Goal: Task Accomplishment & Management: Use online tool/utility

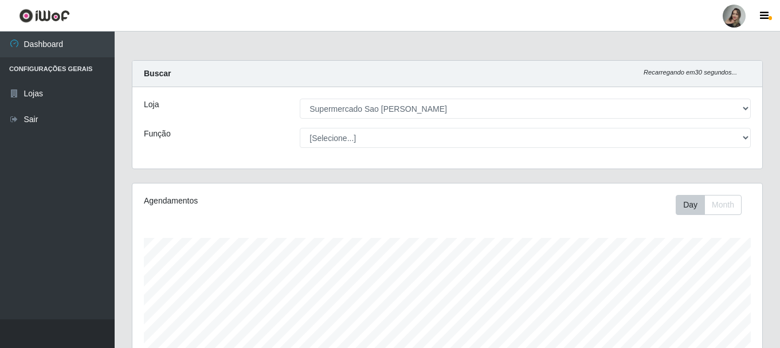
select select "383"
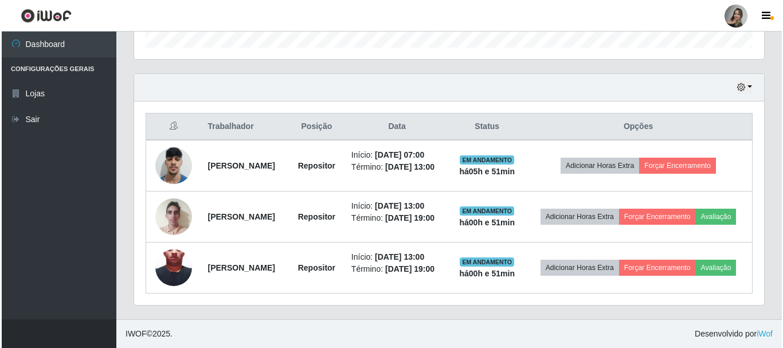
scroll to position [238, 630]
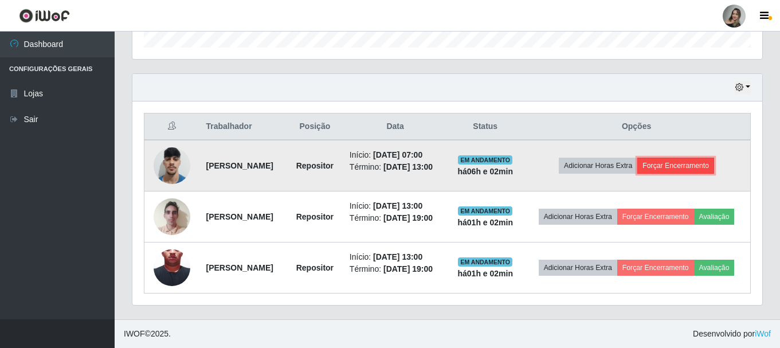
click at [689, 158] on button "Forçar Encerramento" at bounding box center [675, 166] width 77 height 16
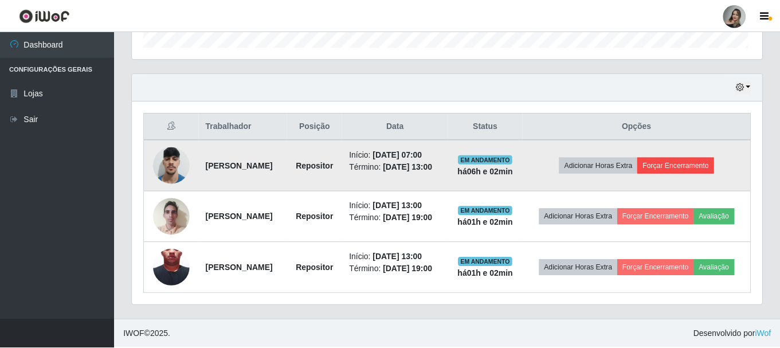
scroll to position [238, 624]
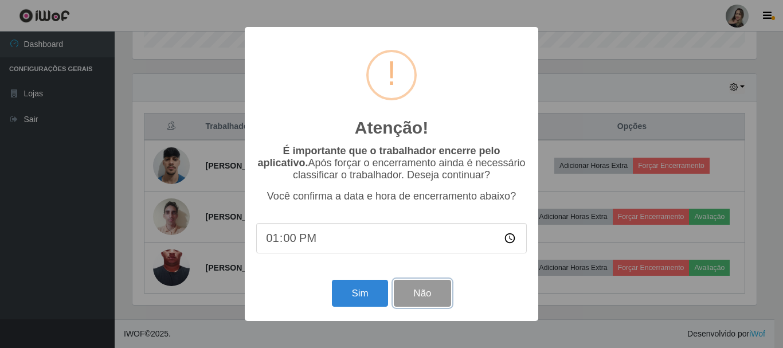
click at [424, 293] on button "Não" at bounding box center [422, 293] width 57 height 27
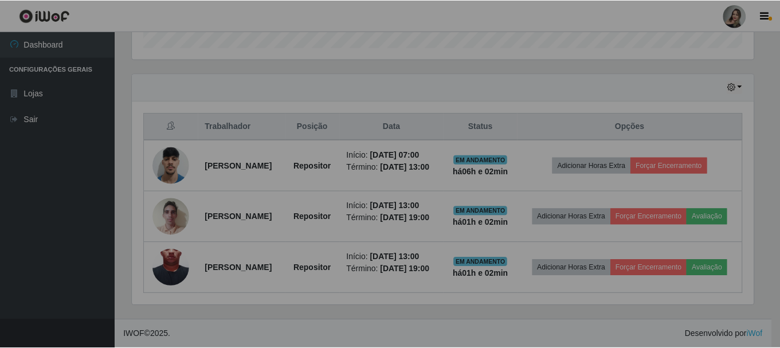
scroll to position [238, 630]
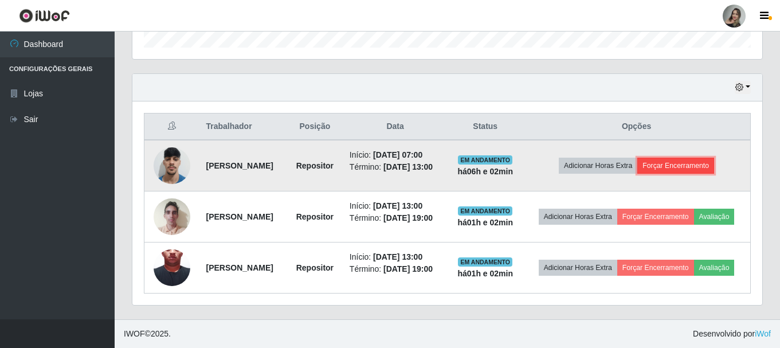
click at [685, 158] on button "Forçar Encerramento" at bounding box center [675, 166] width 77 height 16
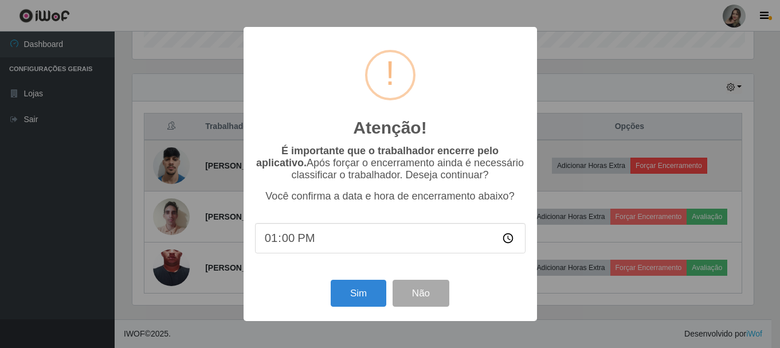
scroll to position [238, 624]
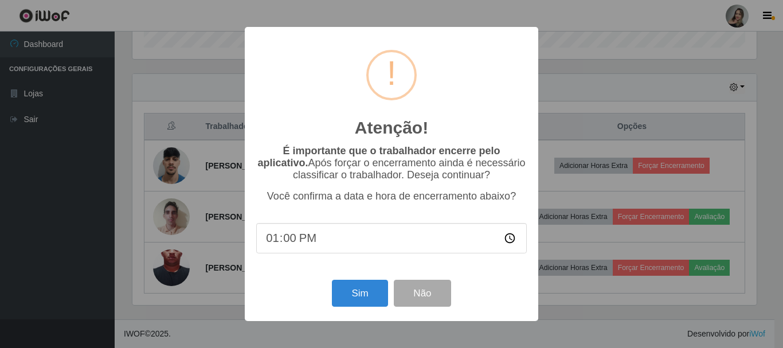
click at [293, 242] on input "13:00" at bounding box center [391, 238] width 271 height 30
click at [278, 245] on input "13:00" at bounding box center [391, 238] width 271 height 30
click at [508, 242] on input "13:00" at bounding box center [391, 238] width 271 height 30
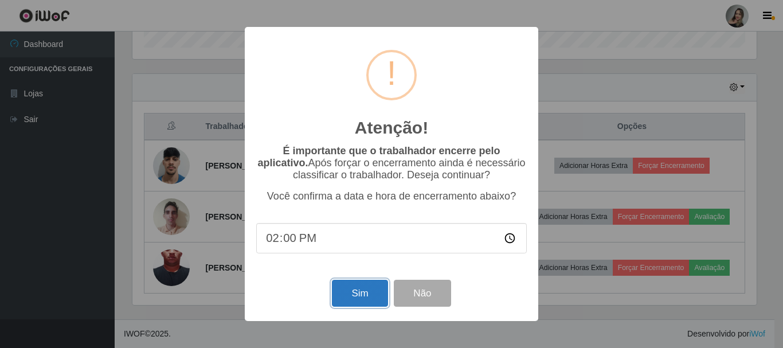
type input "14:00"
click at [346, 289] on button "Sim" at bounding box center [360, 293] width 56 height 27
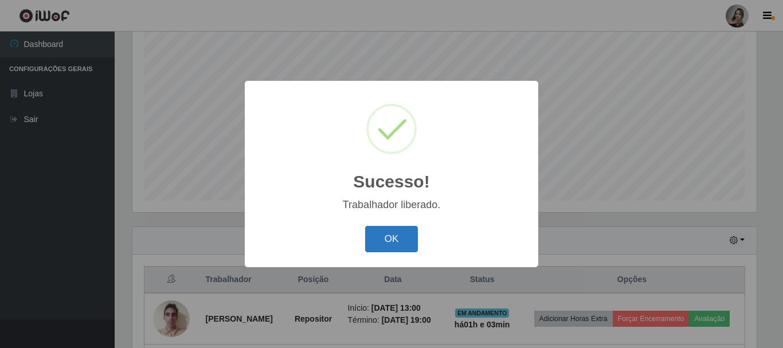
click at [380, 249] on button "OK" at bounding box center [391, 239] width 53 height 27
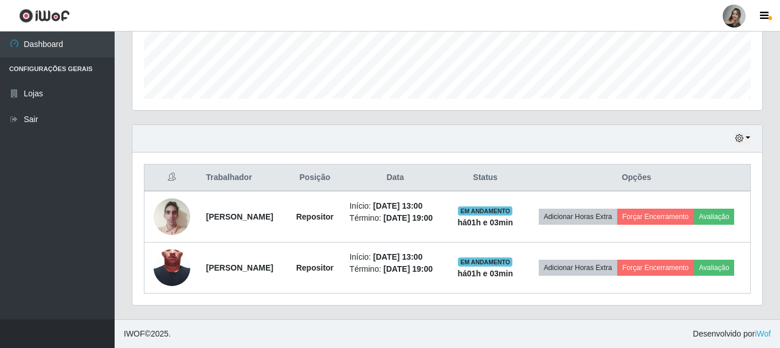
scroll to position [323, 0]
